Goal: Information Seeking & Learning: Learn about a topic

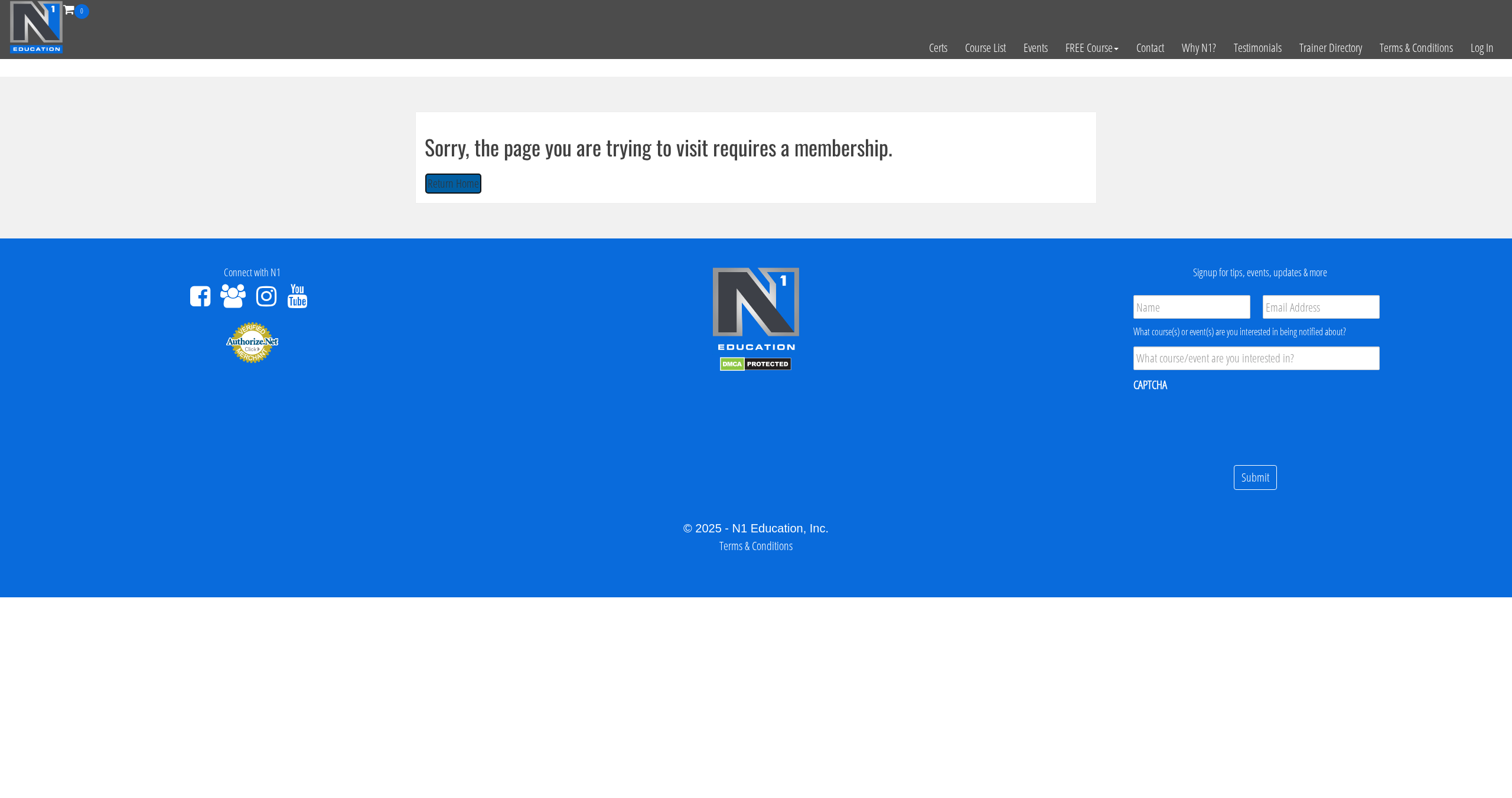
click at [440, 191] on button "Return Home" at bounding box center [453, 184] width 57 height 22
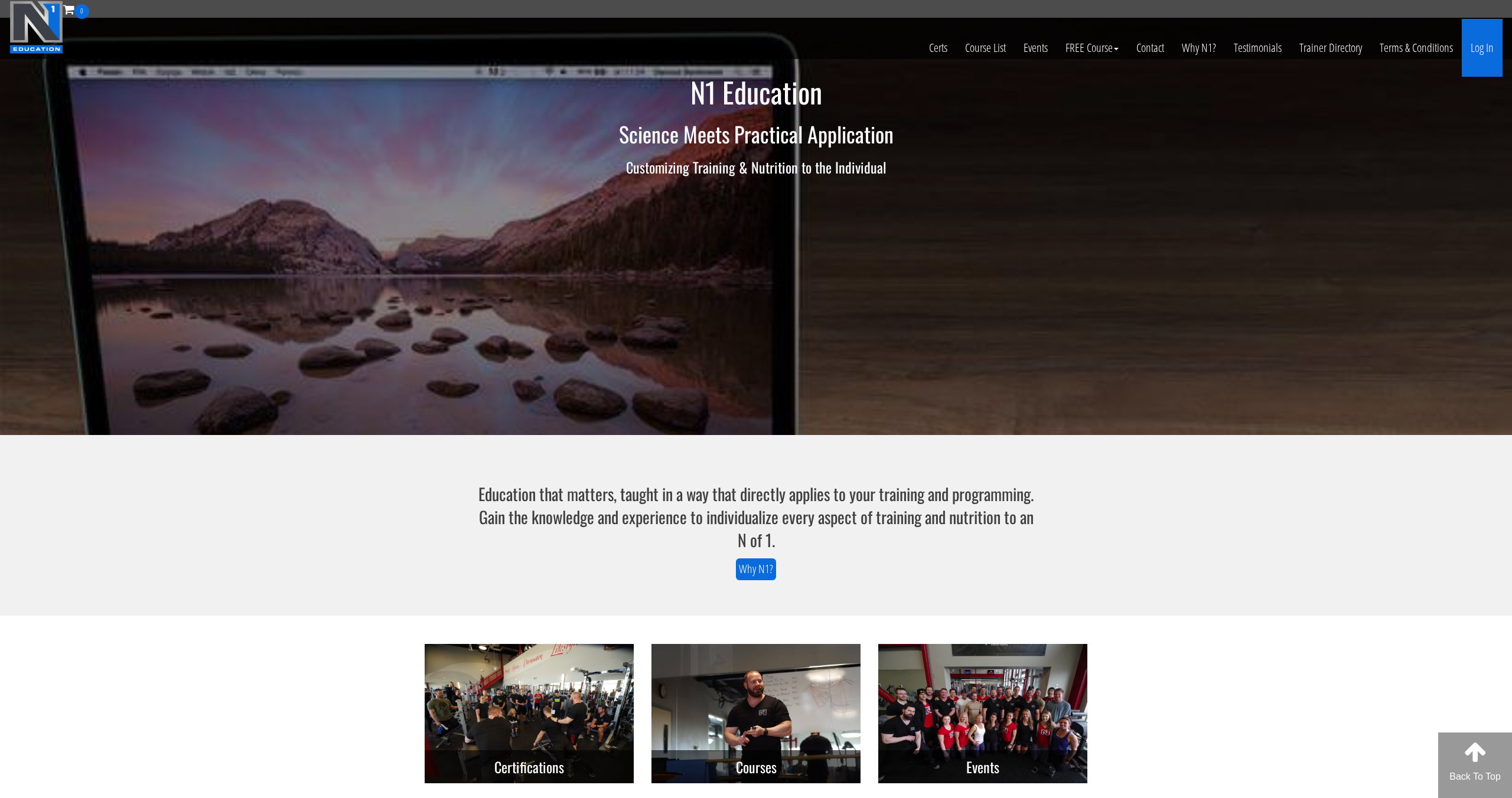
click at [1482, 41] on link "Log In" at bounding box center [1482, 47] width 41 height 58
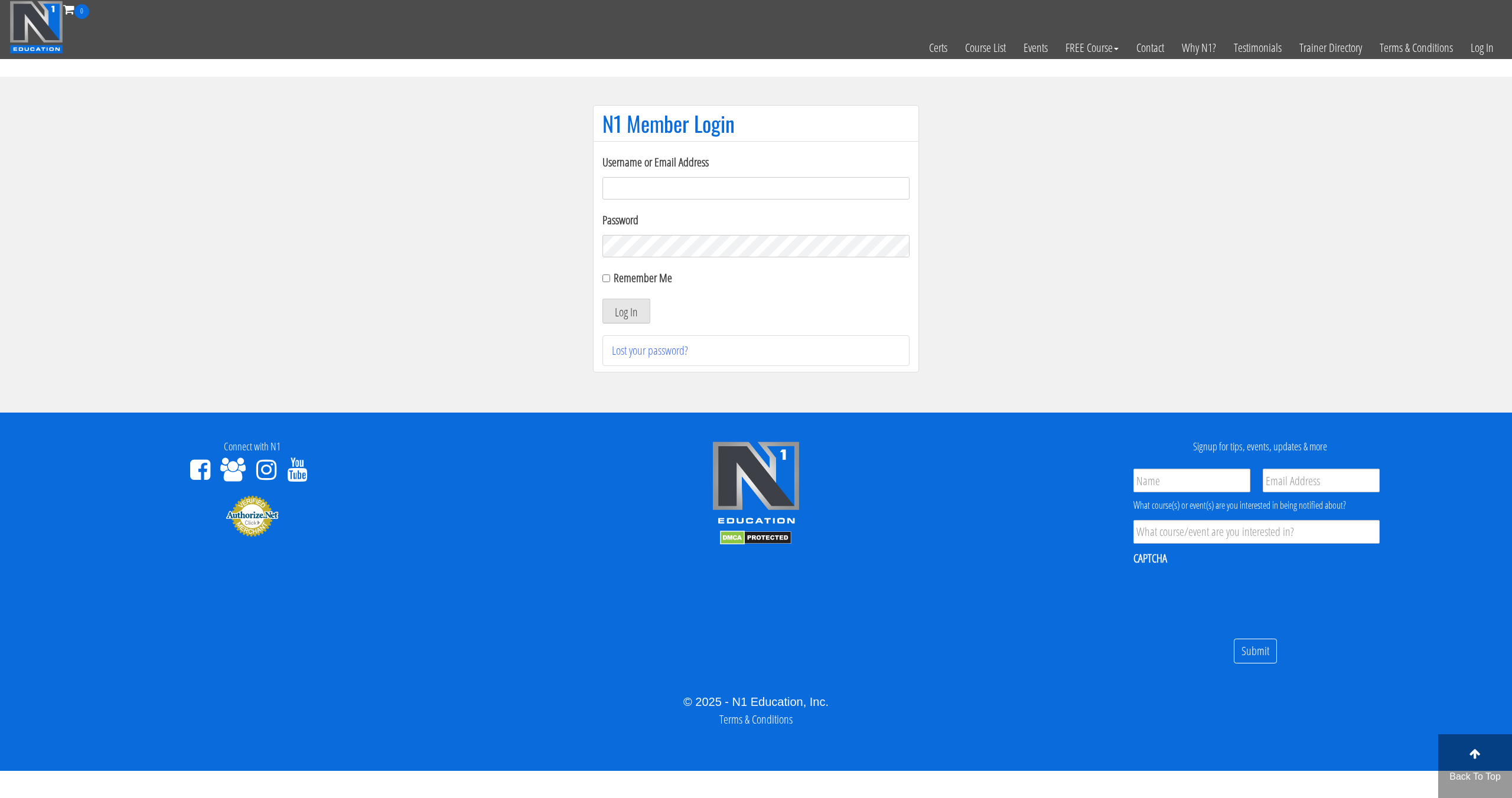
type input "pinedaa24@gmail.com"
drag, startPoint x: 656, startPoint y: 302, endPoint x: 648, endPoint y: 303, distance: 8.1
click at [656, 302] on div "Log In" at bounding box center [756, 311] width 307 height 25
click at [643, 304] on button "Log In" at bounding box center [626, 311] width 48 height 25
click at [640, 304] on button "Log In" at bounding box center [626, 311] width 48 height 25
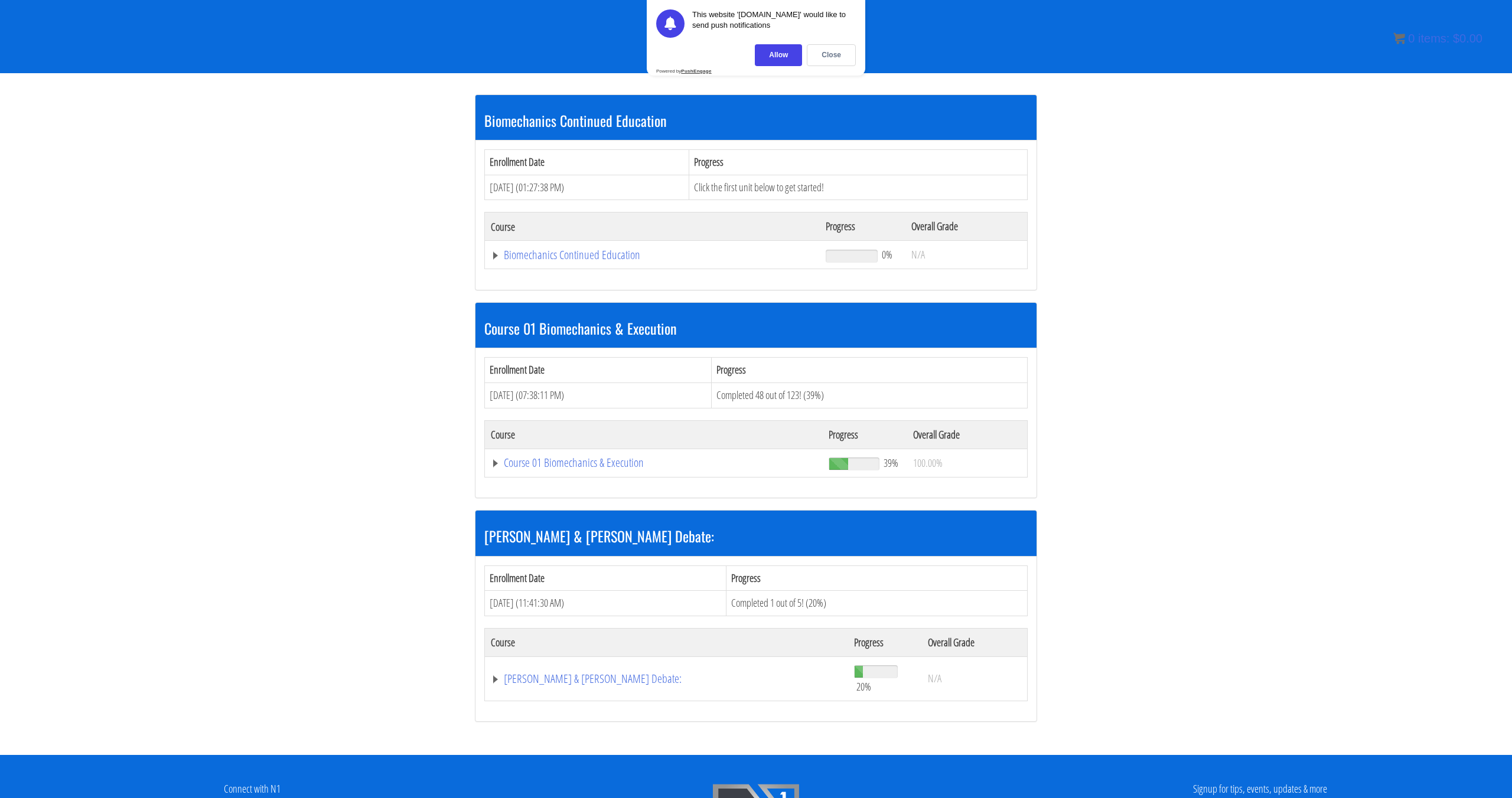
scroll to position [160, 0]
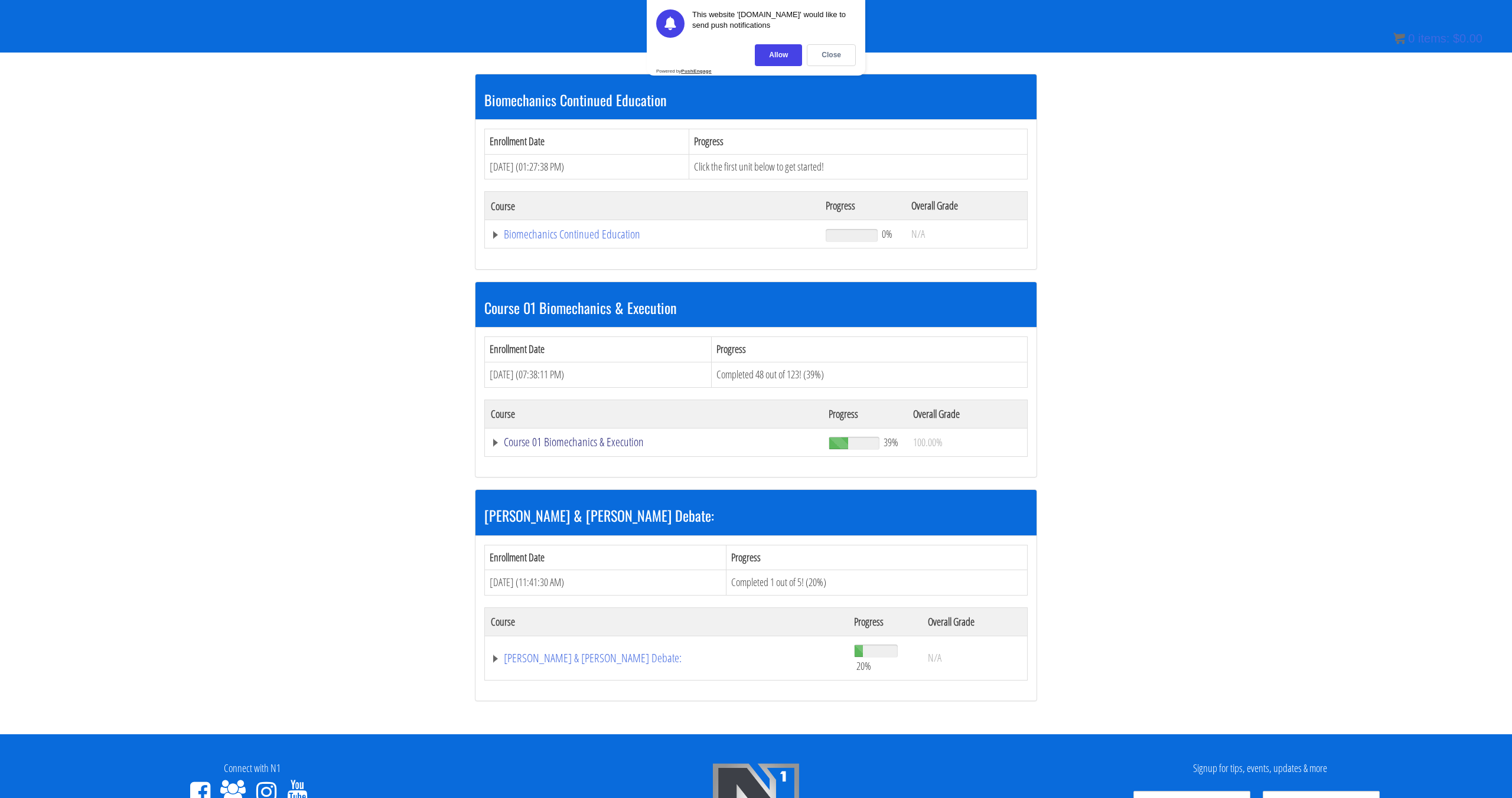
click at [624, 448] on link "Course 01 Biomechanics & Execution" at bounding box center [654, 442] width 326 height 12
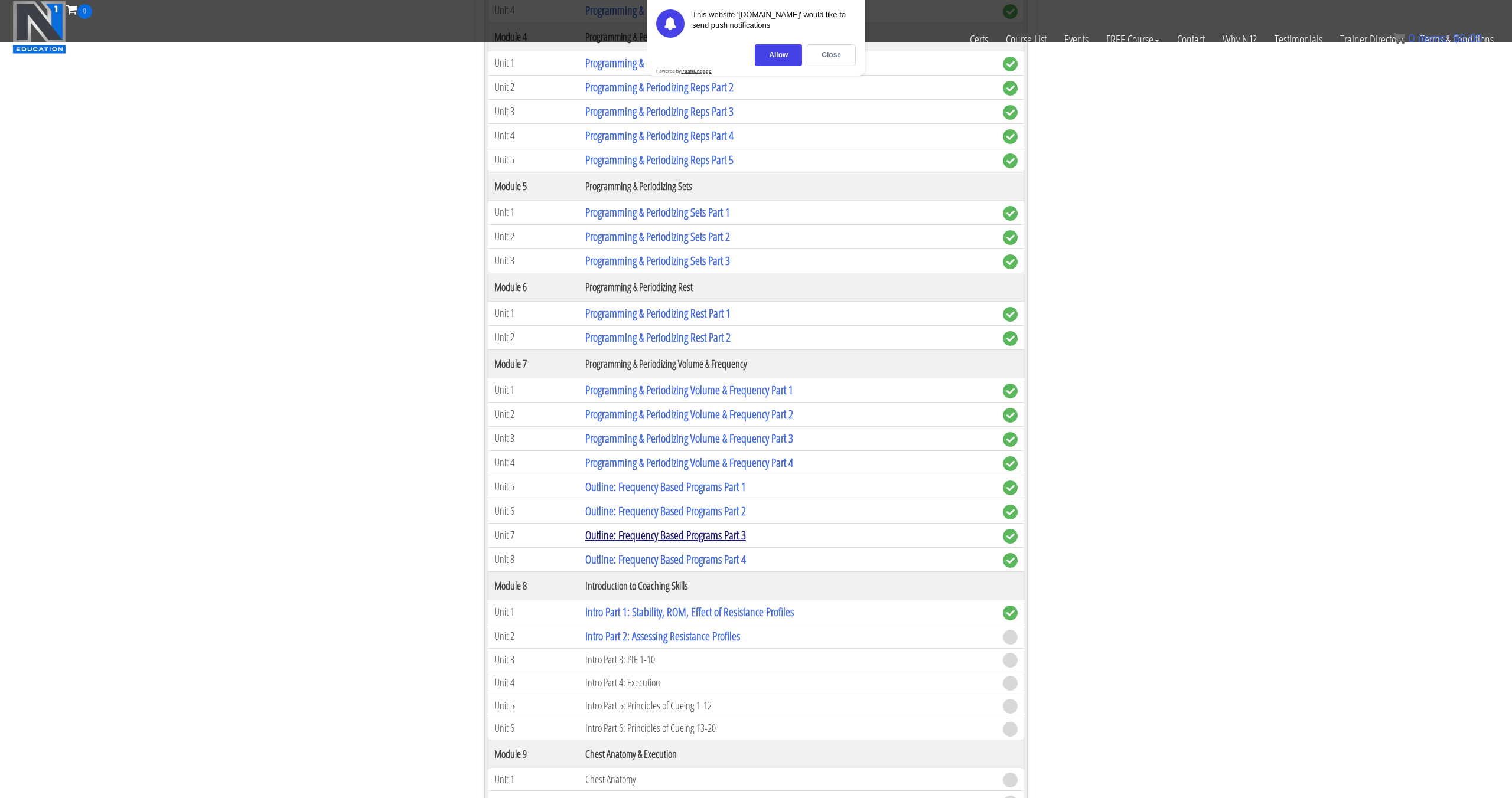
scroll to position [1443, 0]
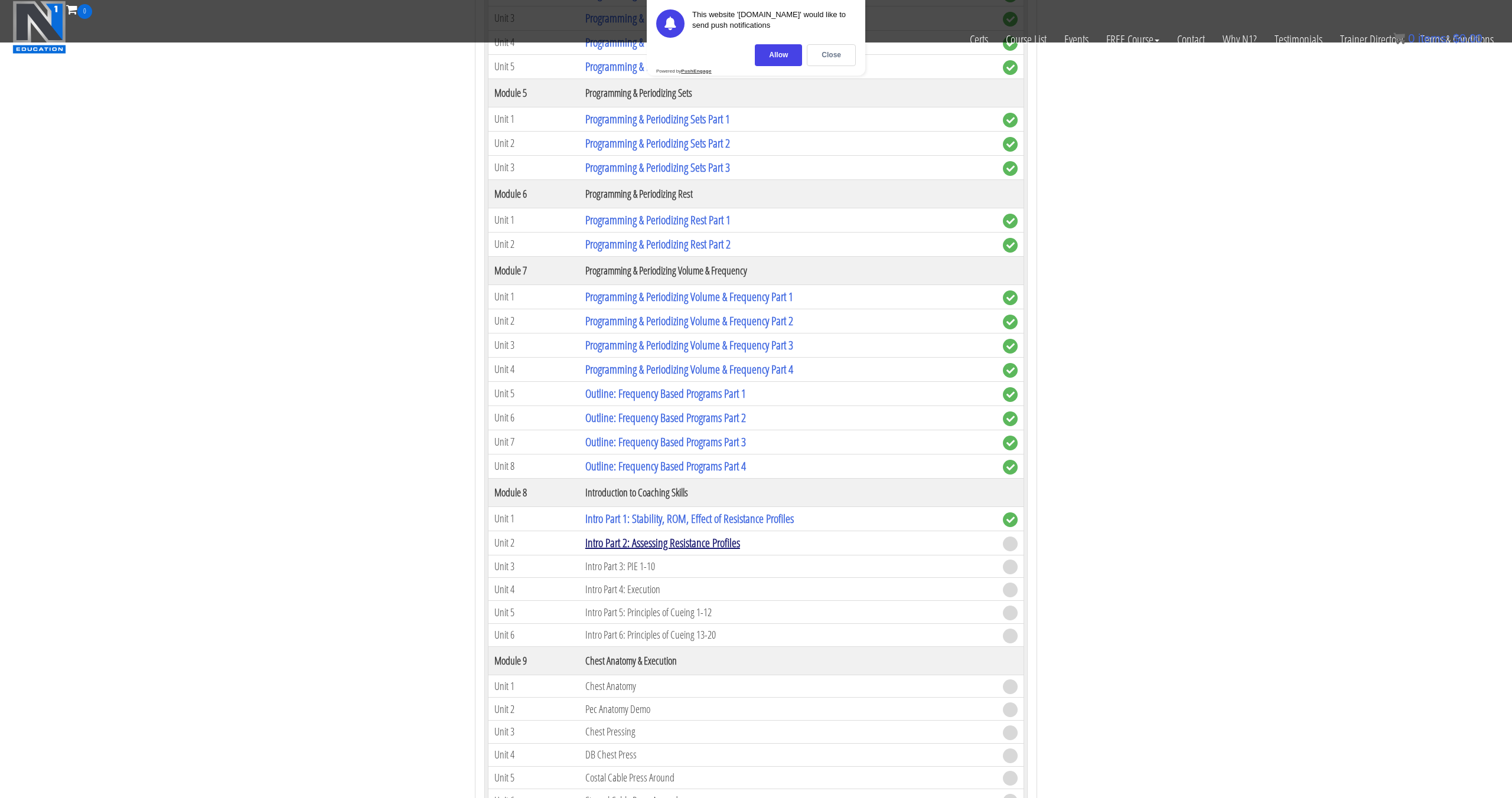
click at [670, 535] on link "Intro Part 2: Assessing Resistance Profiles" at bounding box center [663, 543] width 155 height 16
click at [678, 541] on link "Intro Part 2: Assessing Resistance Profiles" at bounding box center [663, 543] width 155 height 16
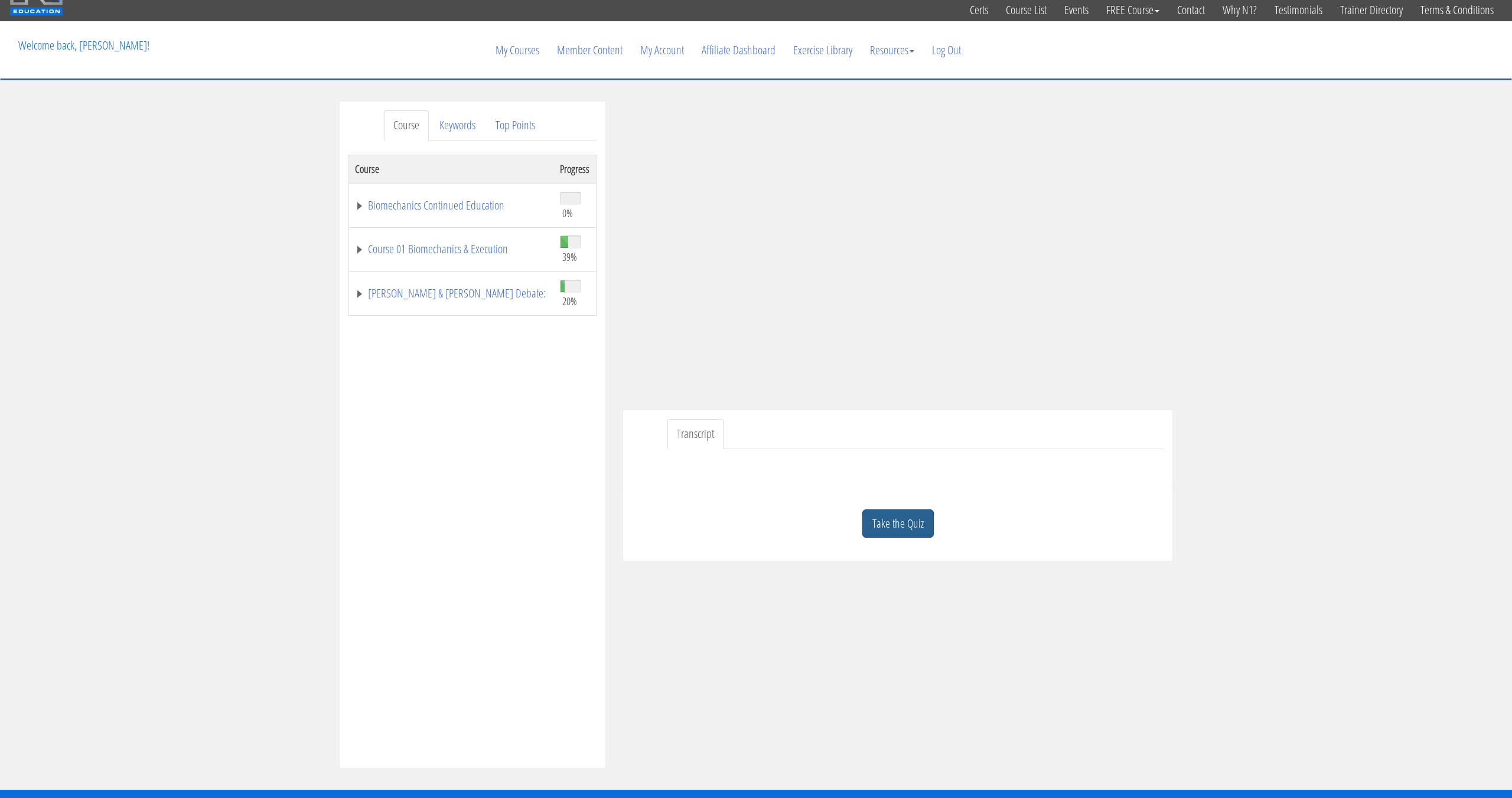
scroll to position [48, 0]
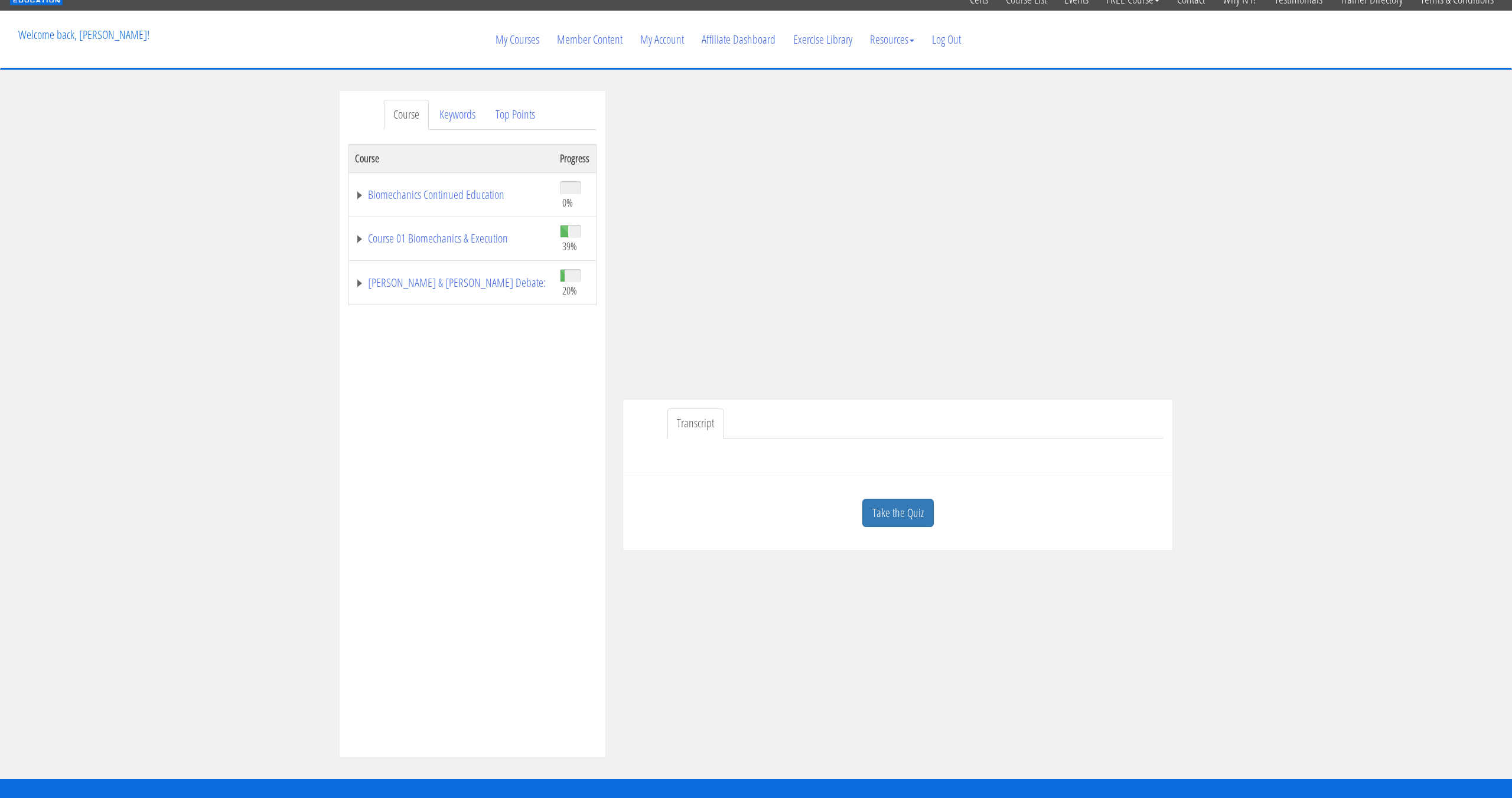
click at [886, 513] on link "Take the Quiz" at bounding box center [898, 513] width 72 height 29
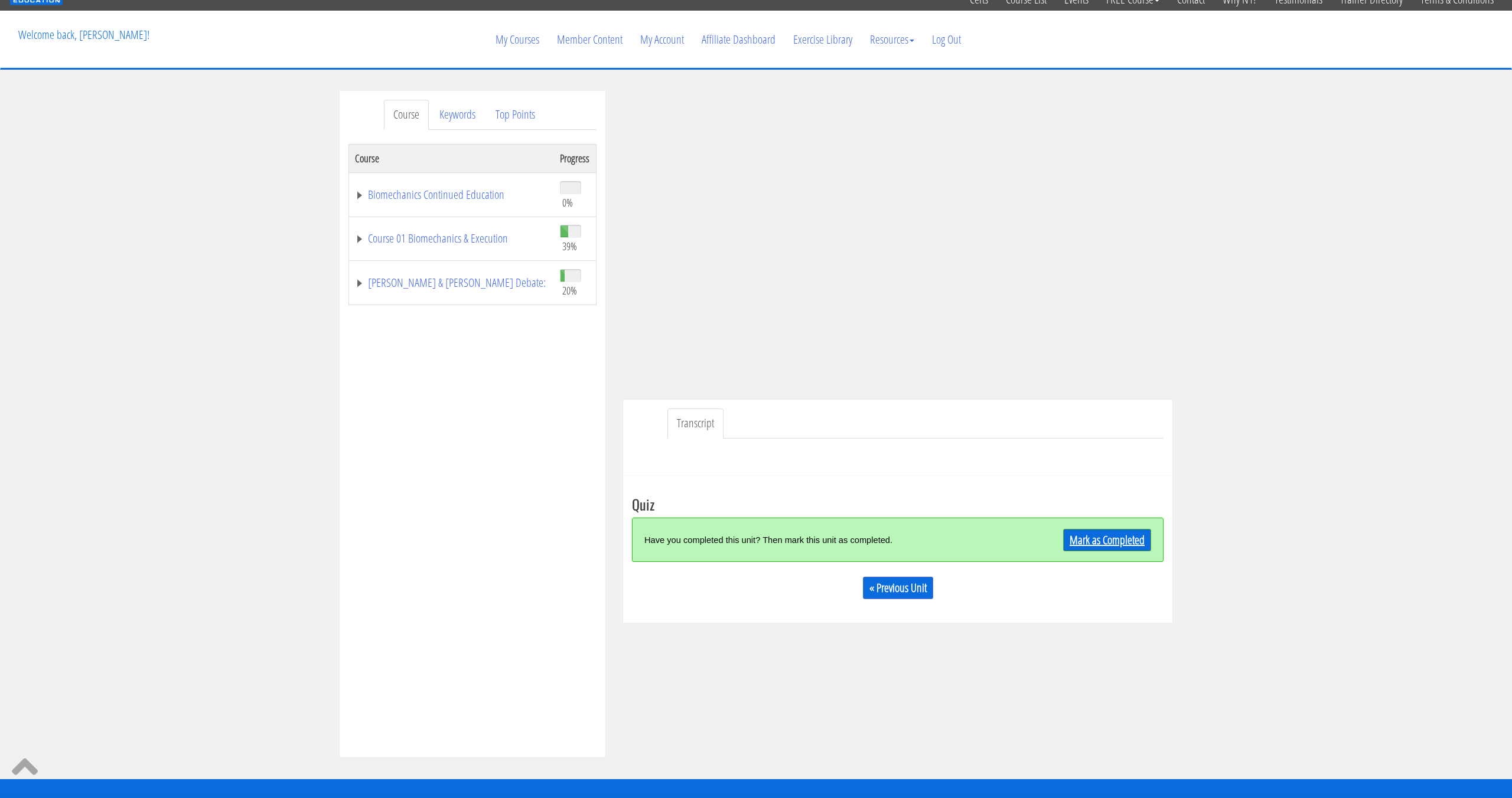
drag, startPoint x: 1112, startPoint y: 532, endPoint x: 1078, endPoint y: 540, distance: 34.9
click at [1112, 532] on link "Mark as Completed" at bounding box center [1107, 540] width 88 height 23
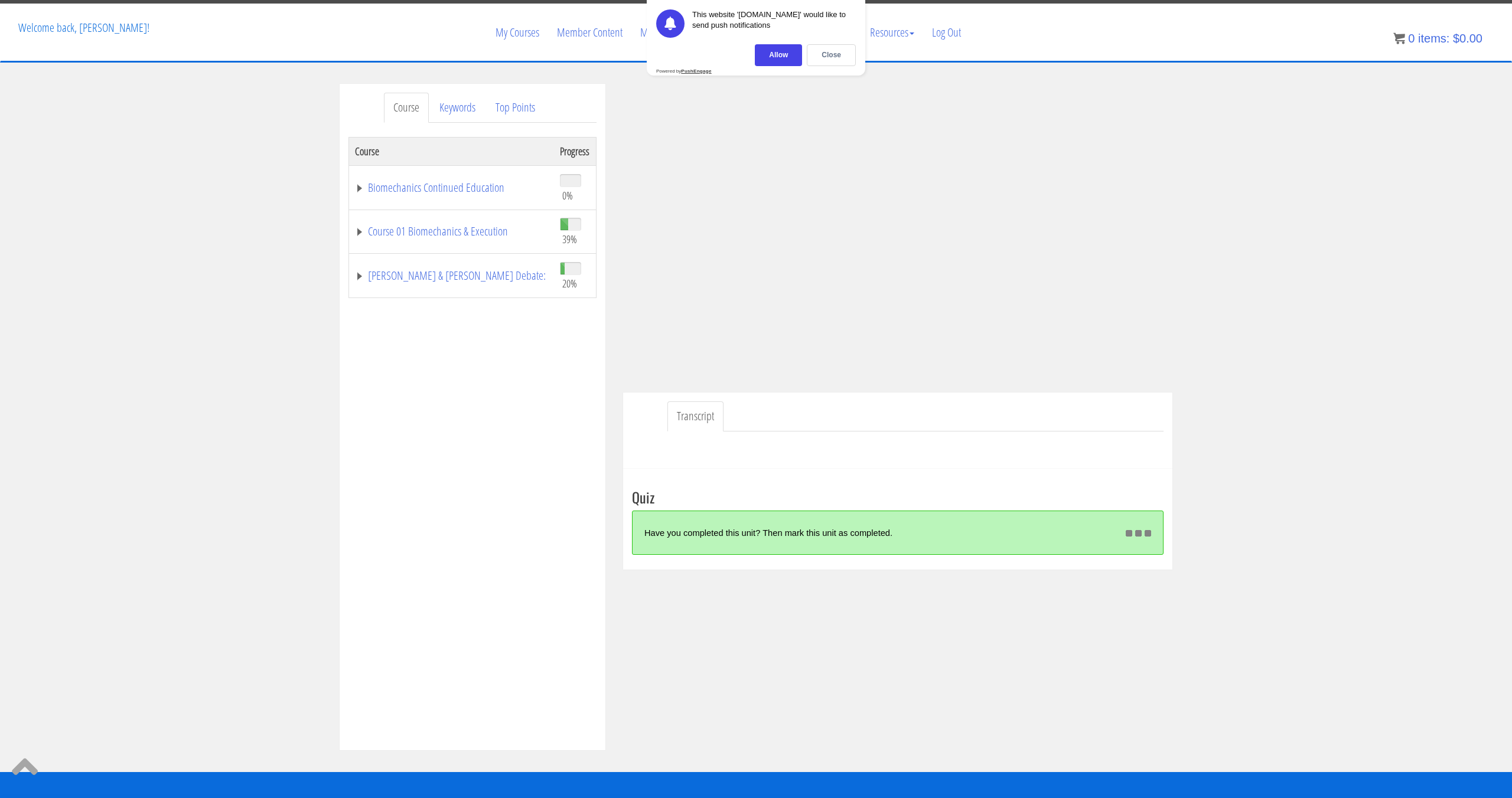
scroll to position [54, 0]
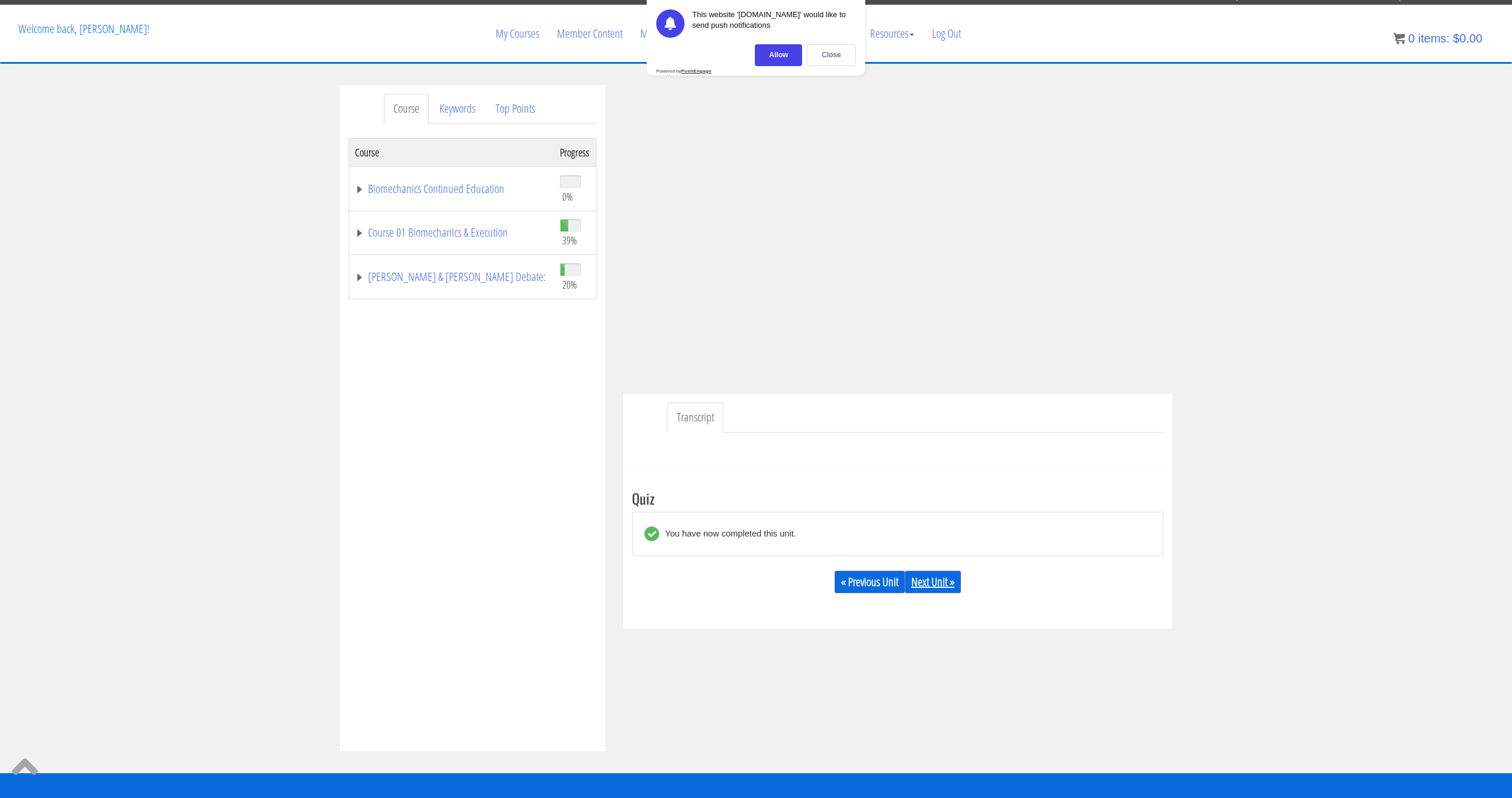
click at [919, 585] on link "Next Unit »" at bounding box center [933, 582] width 56 height 23
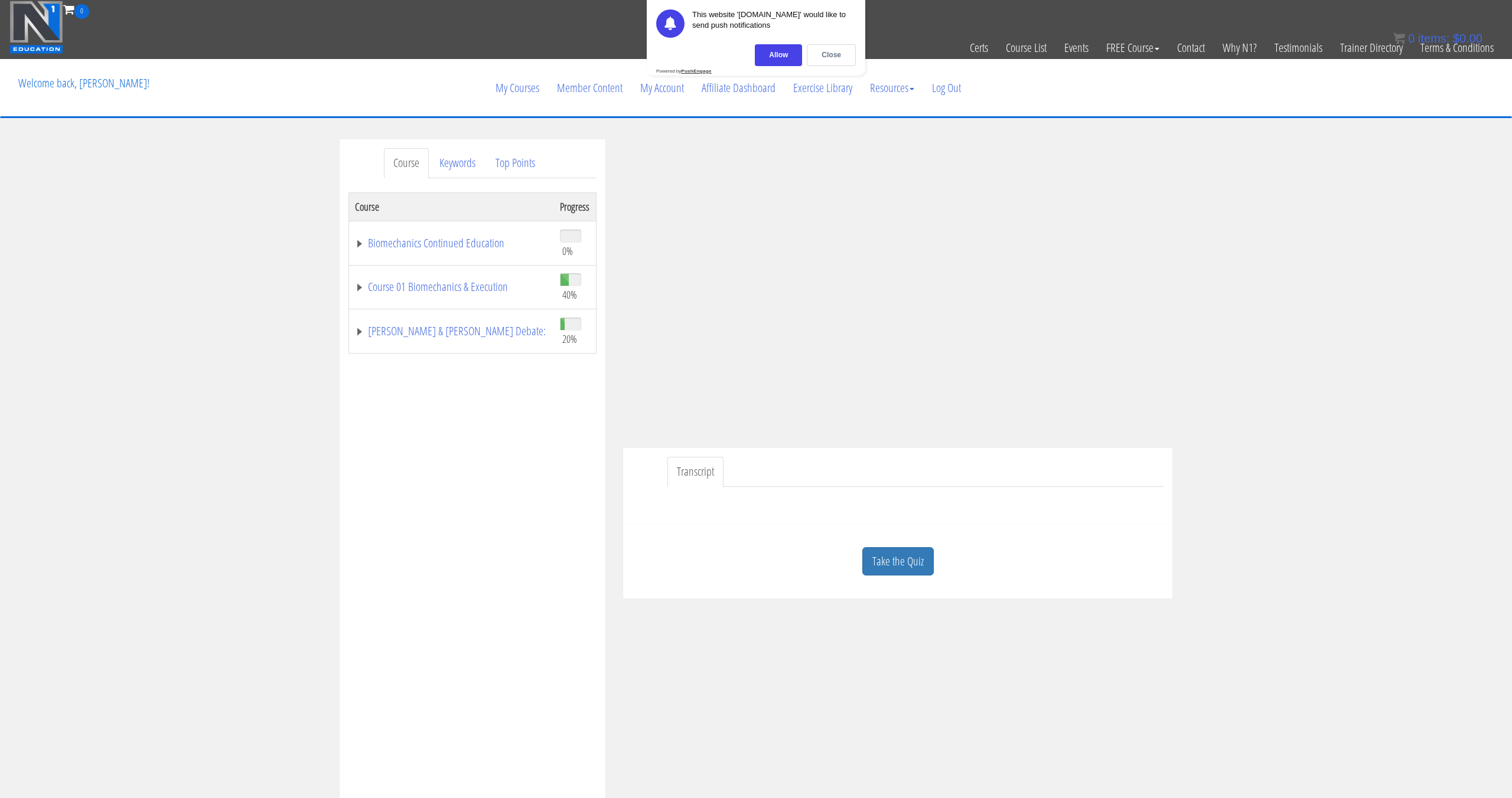
click at [908, 582] on div "Take the Quiz" at bounding box center [897, 561] width 531 height 57
click at [901, 573] on link "Take the Quiz" at bounding box center [898, 562] width 72 height 29
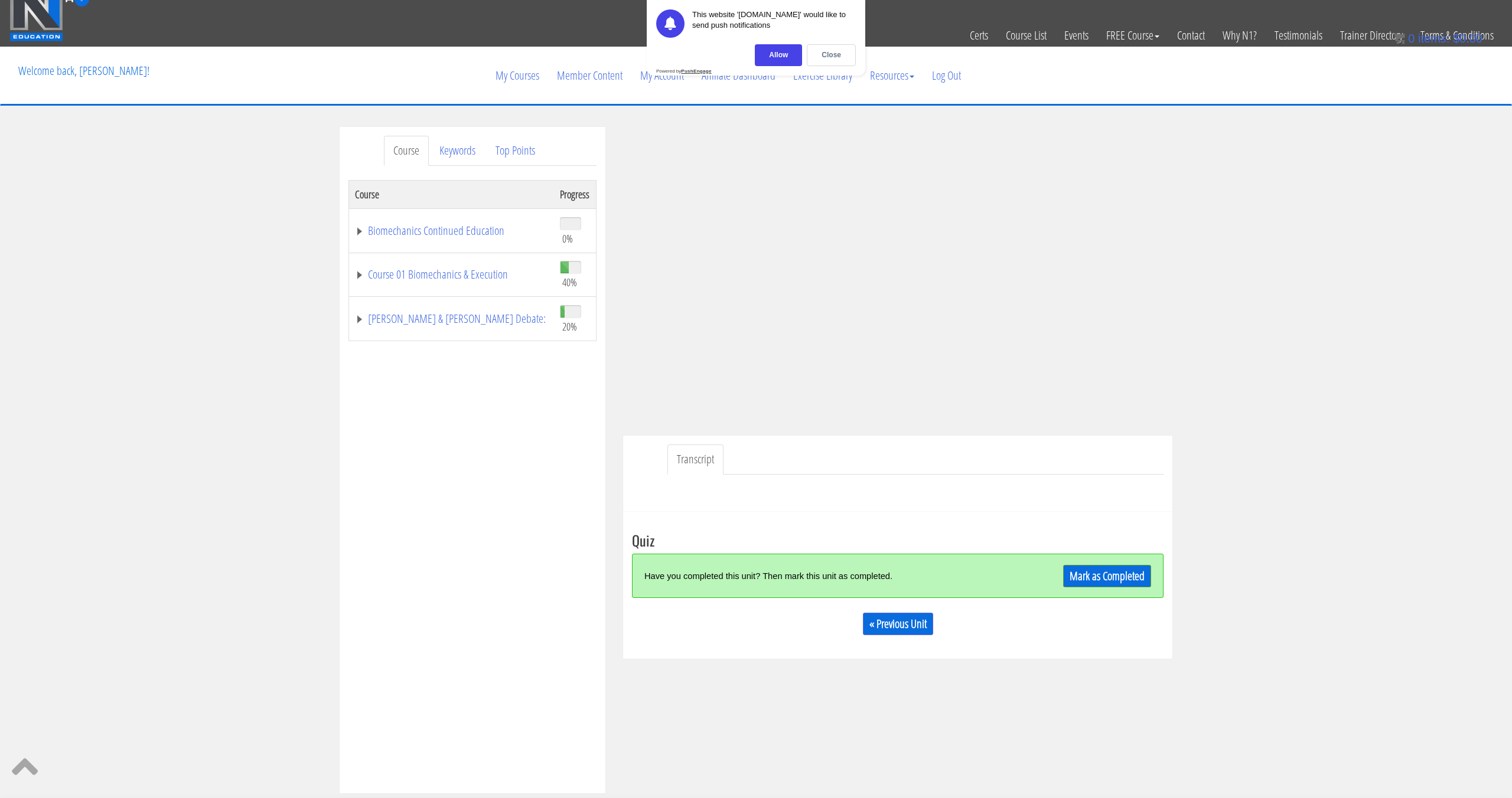
scroll to position [10, 0]
